Goal: Navigation & Orientation: Find specific page/section

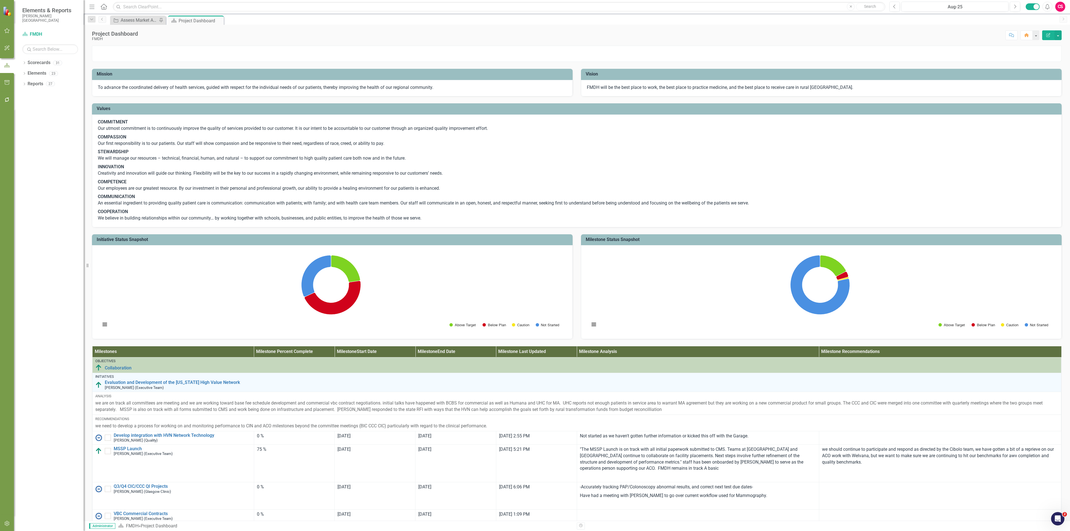
click at [8, 31] on icon "button" at bounding box center [7, 30] width 6 height 4
click at [5, 66] on icon "button" at bounding box center [7, 65] width 6 height 4
